Goal: Contribute content: Add original content to the website for others to see

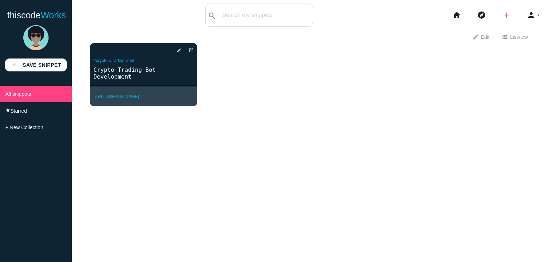
click at [502, 16] on icon "add" at bounding box center [506, 15] width 9 height 23
click at [518, 29] on link "link Link" at bounding box center [522, 31] width 50 height 18
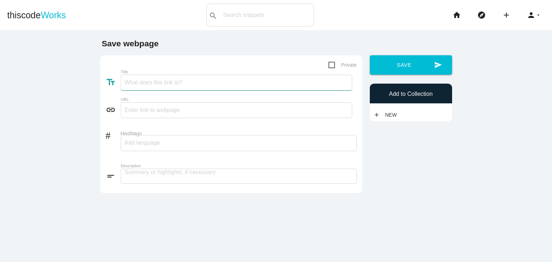
click at [164, 81] on input "Title" at bounding box center [236, 83] width 231 height 16
click at [270, 114] on input "text" at bounding box center [236, 110] width 231 height 16
paste input "[URL][DOMAIN_NAME]"
type input "[URL][DOMAIN_NAME]"
click at [134, 82] on input "Title" at bounding box center [236, 83] width 231 height 16
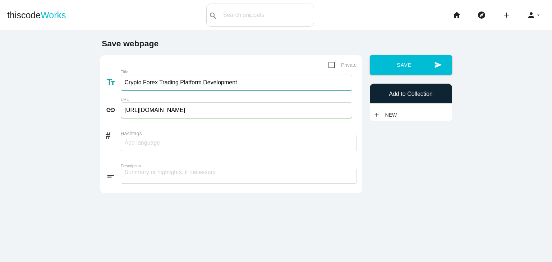
type input "Crypto Forex Trading Platform Development"
click at [135, 144] on input "Hashtags" at bounding box center [146, 142] width 43 height 15
paste input "Crypto forex trading platform, crypto forex trading Platform development, forex…"
click at [210, 143] on div "Crypto forex trading platform, crypto forex trading Platform development, forex…" at bounding box center [239, 143] width 236 height 16
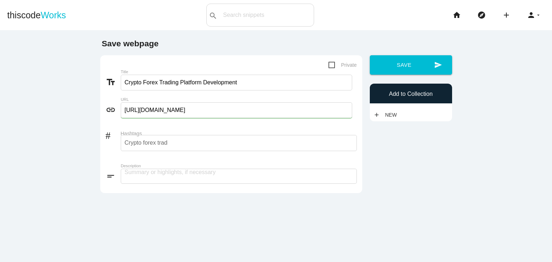
click at [210, 143] on div "Crypto forex trading platform, crypto forex trading Platform development, forex…" at bounding box center [239, 143] width 236 height 16
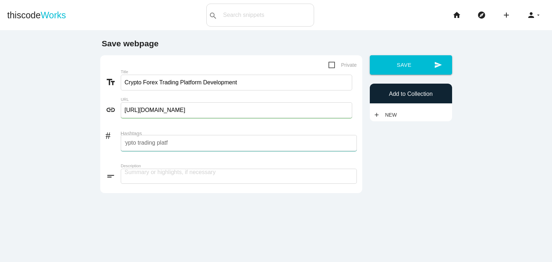
type input "Crypto forex trading platform, crypto forex trading Platform development, forex…"
type input "crypto"
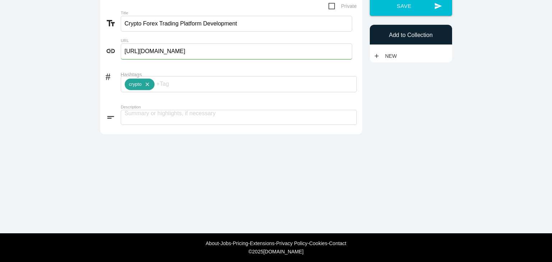
scroll to position [64, 0]
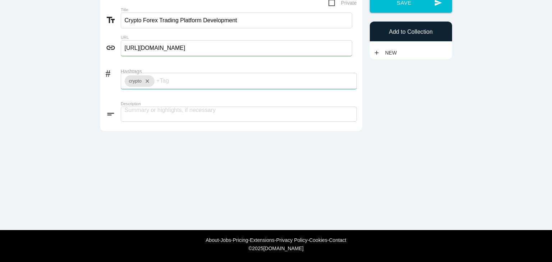
click at [162, 84] on input "Hashtags" at bounding box center [177, 80] width 43 height 15
type input "forex"
type input "trading"
type input "p"
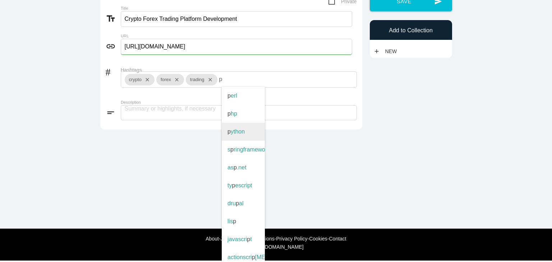
click at [230, 132] on span "p ython" at bounding box center [243, 132] width 43 height 18
type input "python"
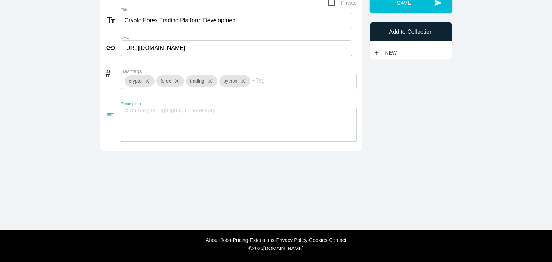
click at [170, 112] on textarea at bounding box center [239, 124] width 236 height 35
paste textarea "Addus is the best crypto forex trading development company that offers remarkab…"
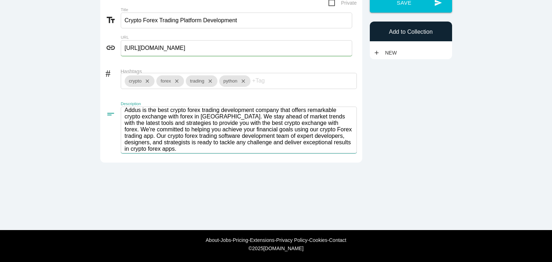
scroll to position [0, 0]
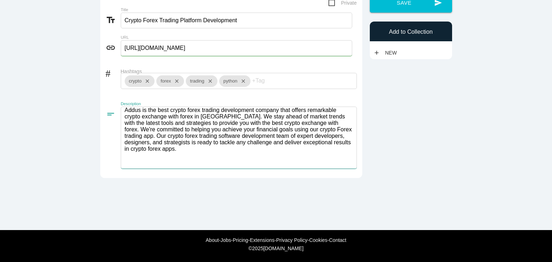
paste textarea "Email: [EMAIL_ADDRESS][DOMAIN_NAME] Contact: [PHONE_NUMBER]"
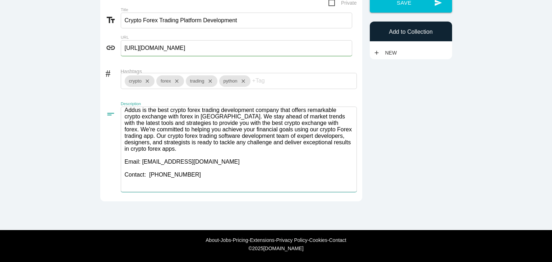
scroll to position [0, 0]
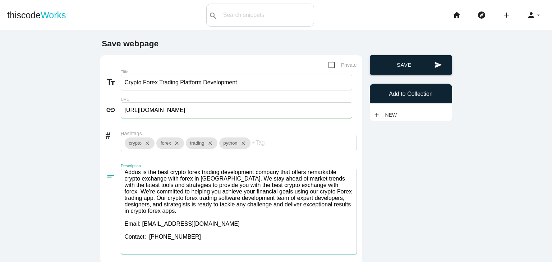
type textarea "Addus is the best crypto forex trading development company that offers remarkab…"
click at [416, 60] on button "send Save" at bounding box center [411, 64] width 82 height 19
